Goal: Information Seeking & Learning: Find specific fact

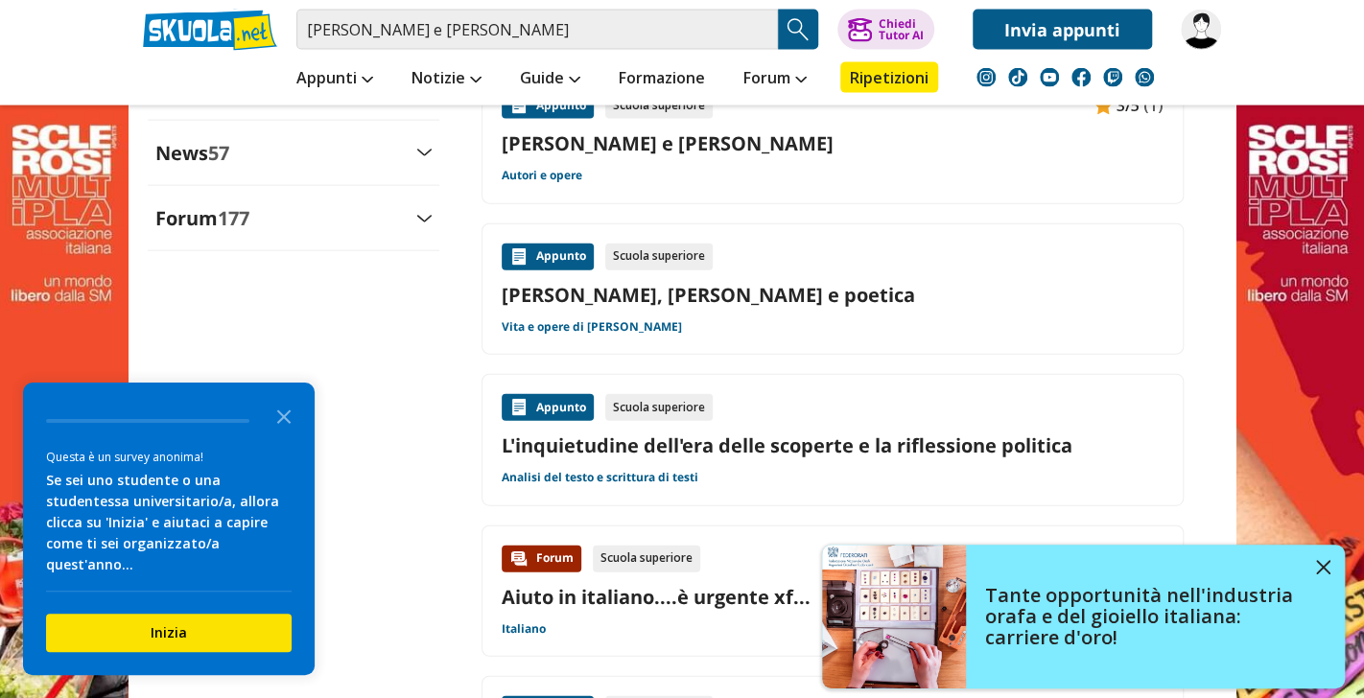
scroll to position [2301, 0]
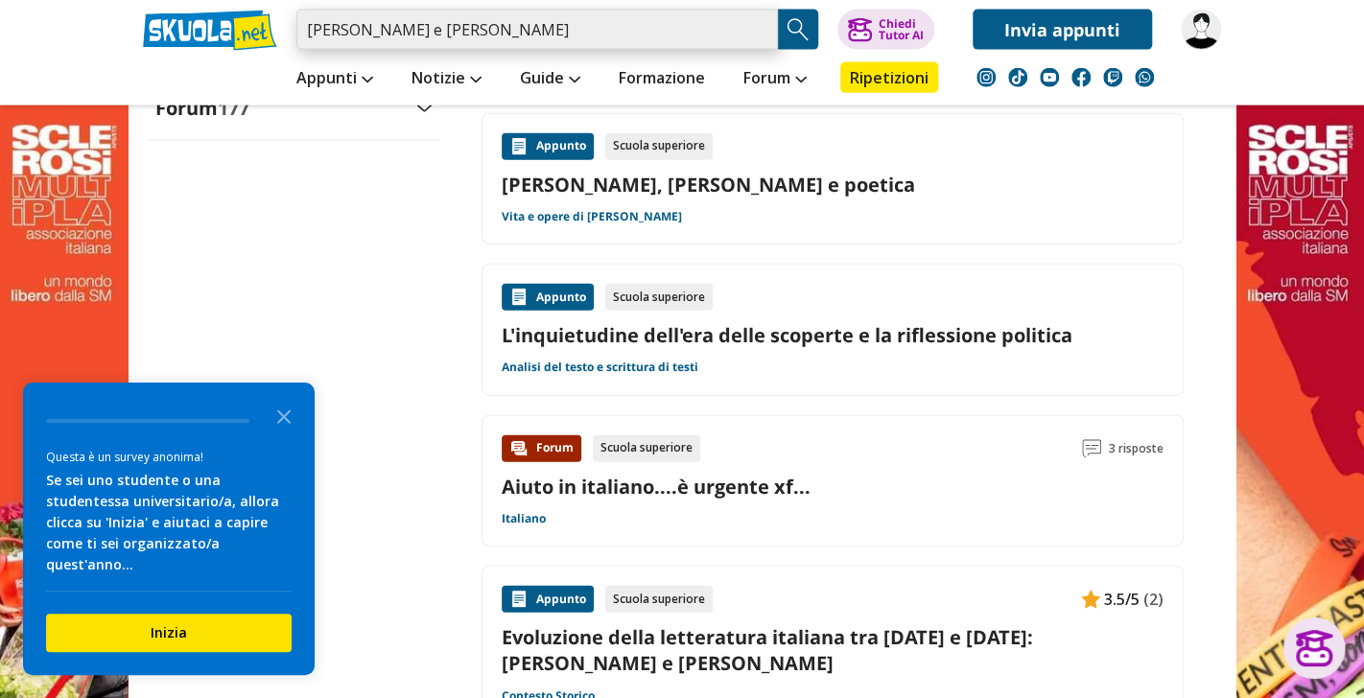
click at [529, 37] on input "machiavelli e guicciardini" at bounding box center [536, 30] width 481 height 40
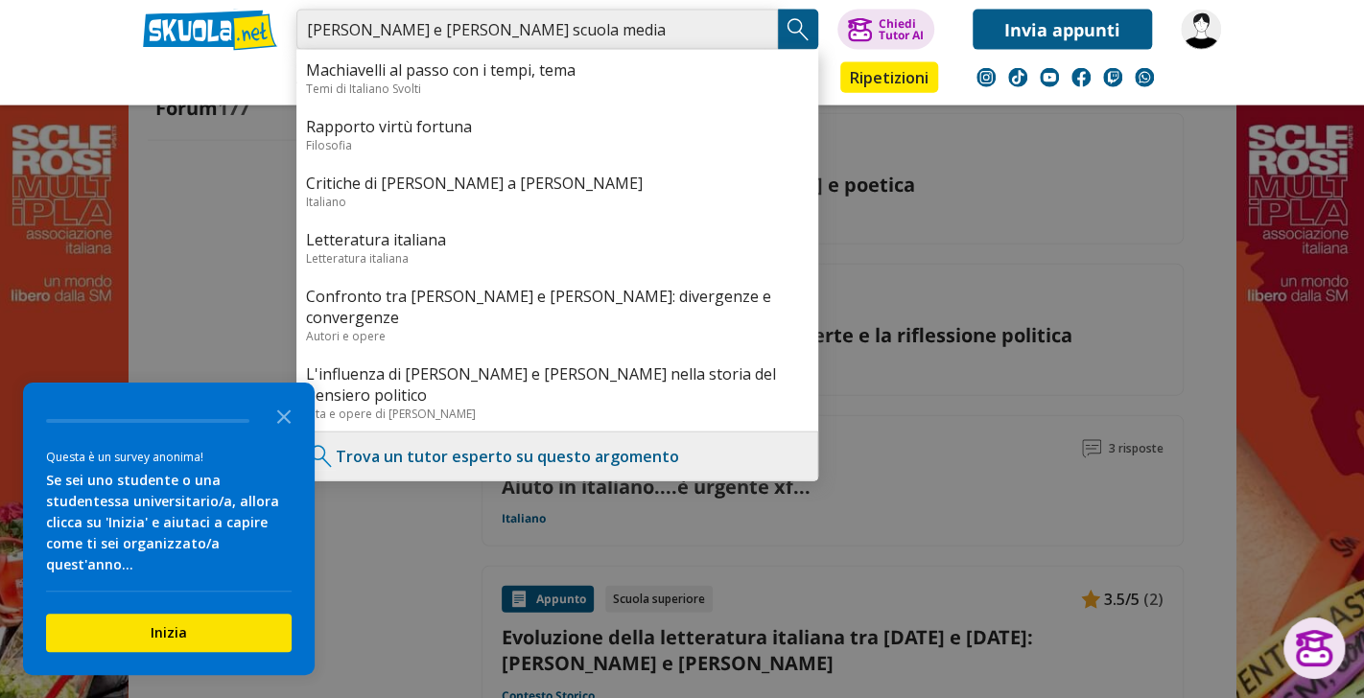
type input "[PERSON_NAME] e [PERSON_NAME] scuola media"
click at [804, 26] on img "Search Button" at bounding box center [797, 29] width 29 height 29
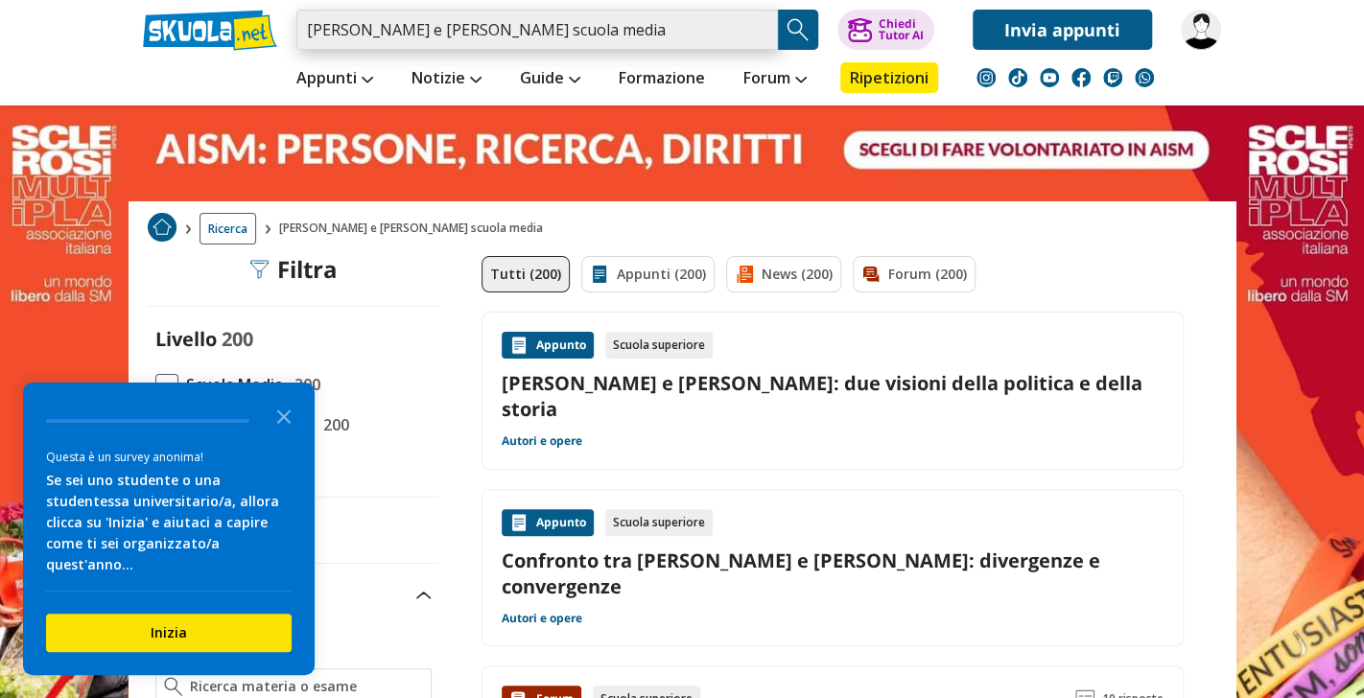
drag, startPoint x: 600, startPoint y: 35, endPoint x: 256, endPoint y: 46, distance: 344.4
click at [256, 46] on div "machiavelli e guicciardini scuola media Trova un tutor esperto su questo argome…" at bounding box center [681, 25] width 1107 height 50
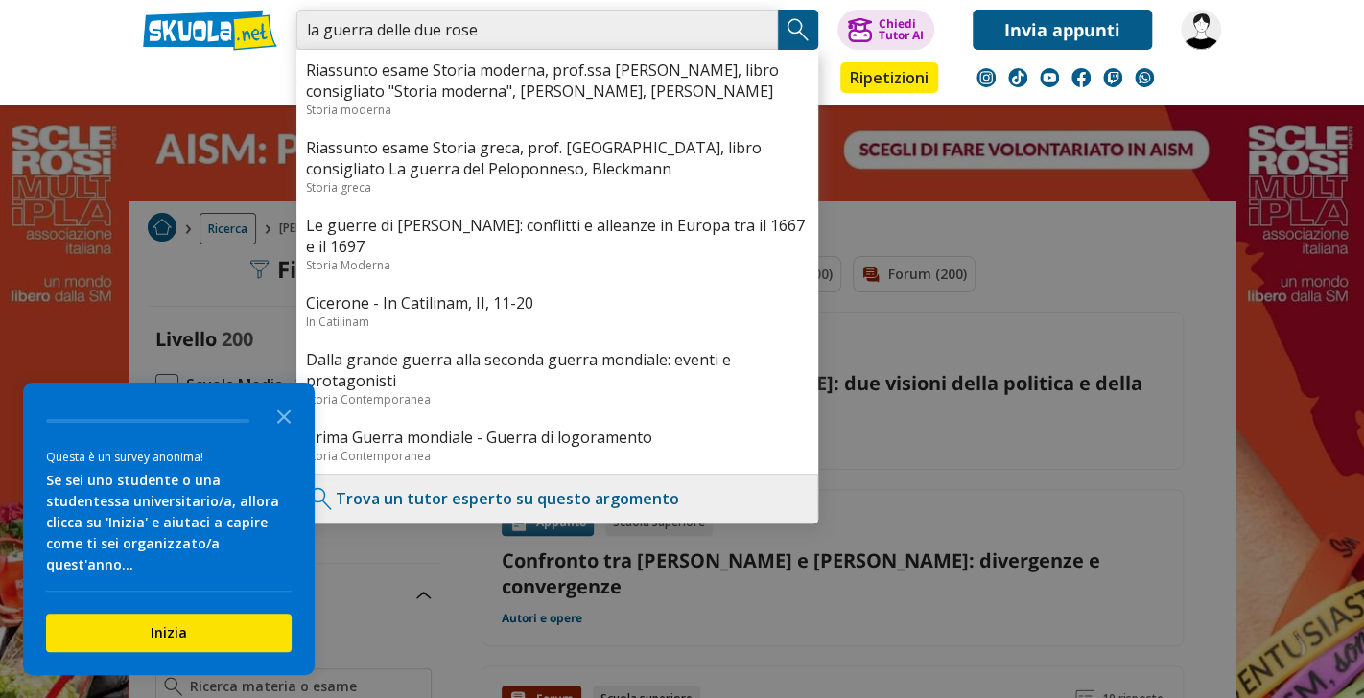
type input "la guerra delle due rose"
click at [795, 26] on img "Search Button" at bounding box center [797, 29] width 29 height 29
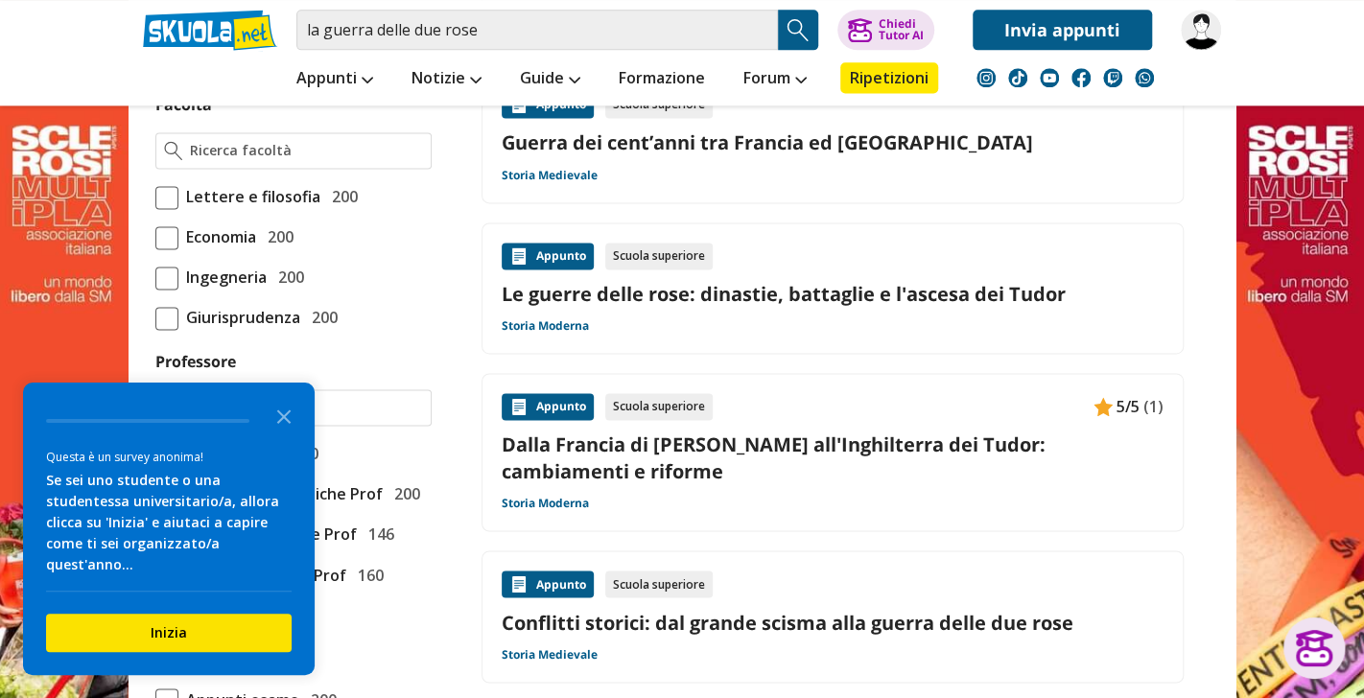
scroll to position [1342, 0]
